Goal: Information Seeking & Learning: Learn about a topic

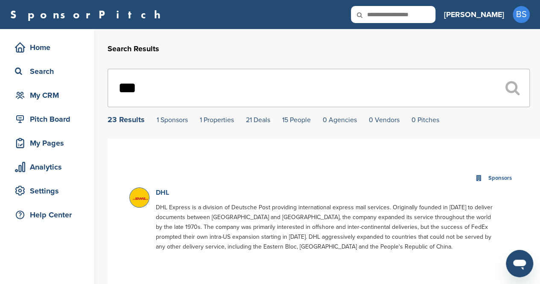
click at [166, 194] on link "DHL" at bounding box center [162, 192] width 13 height 9
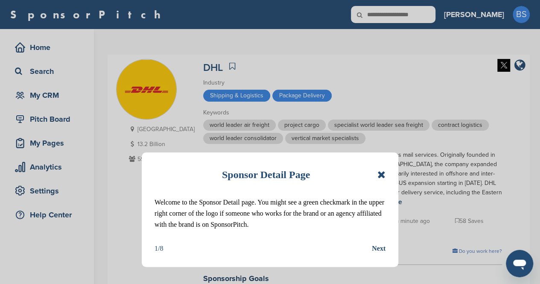
click at [383, 175] on icon at bounding box center [382, 175] width 8 height 10
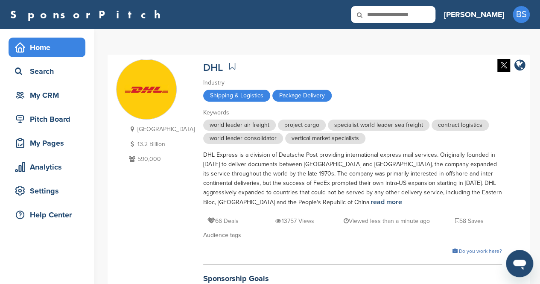
click at [52, 49] on div "Home" at bounding box center [49, 47] width 73 height 15
